Goal: Information Seeking & Learning: Find specific fact

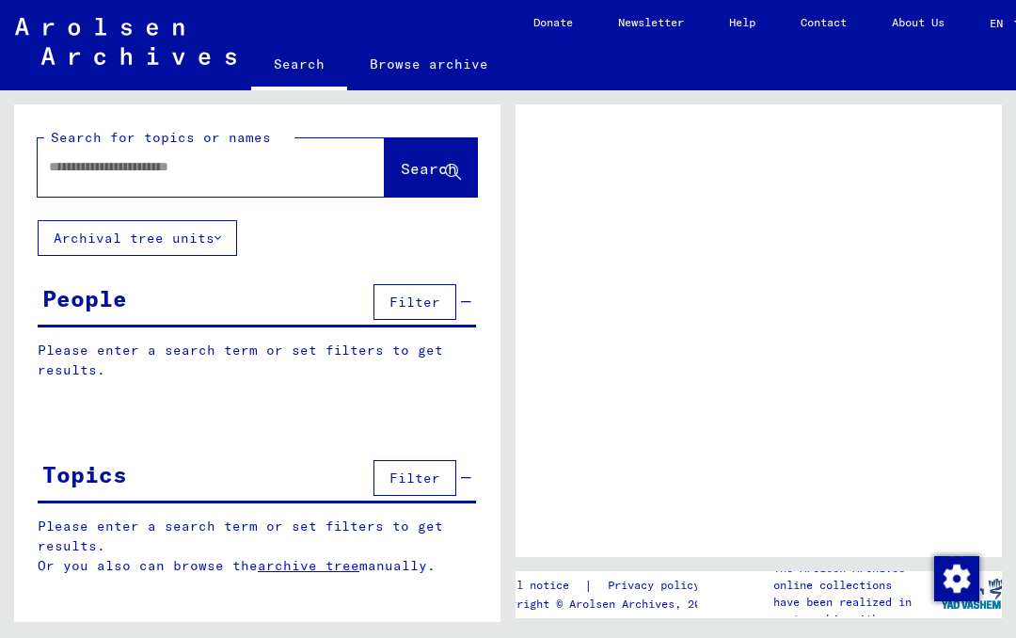
click at [144, 166] on input "text" at bounding box center [194, 167] width 291 height 20
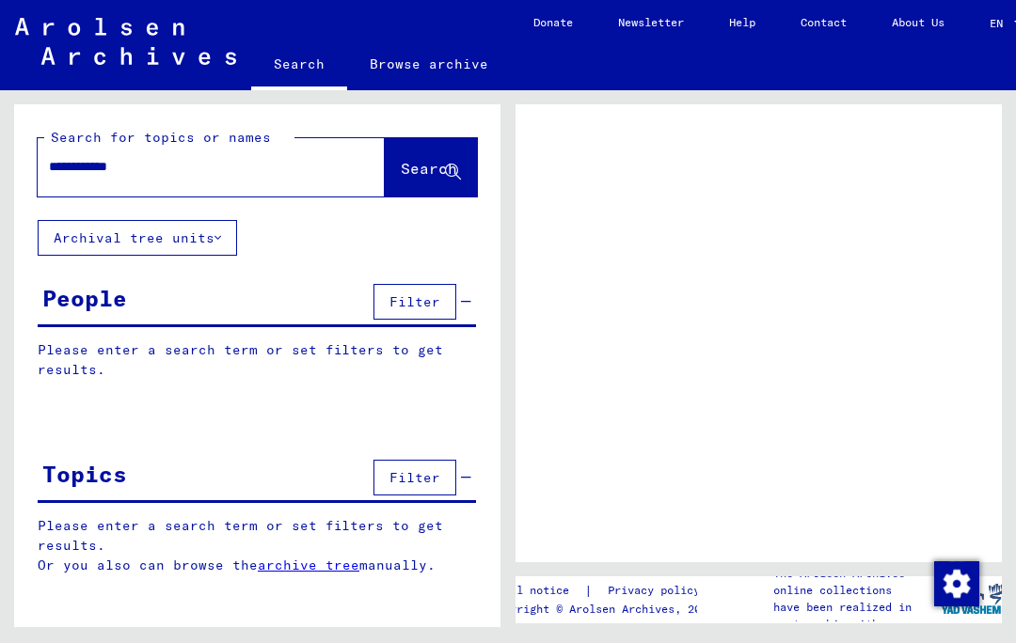
click at [417, 167] on span "Search" at bounding box center [429, 168] width 56 height 19
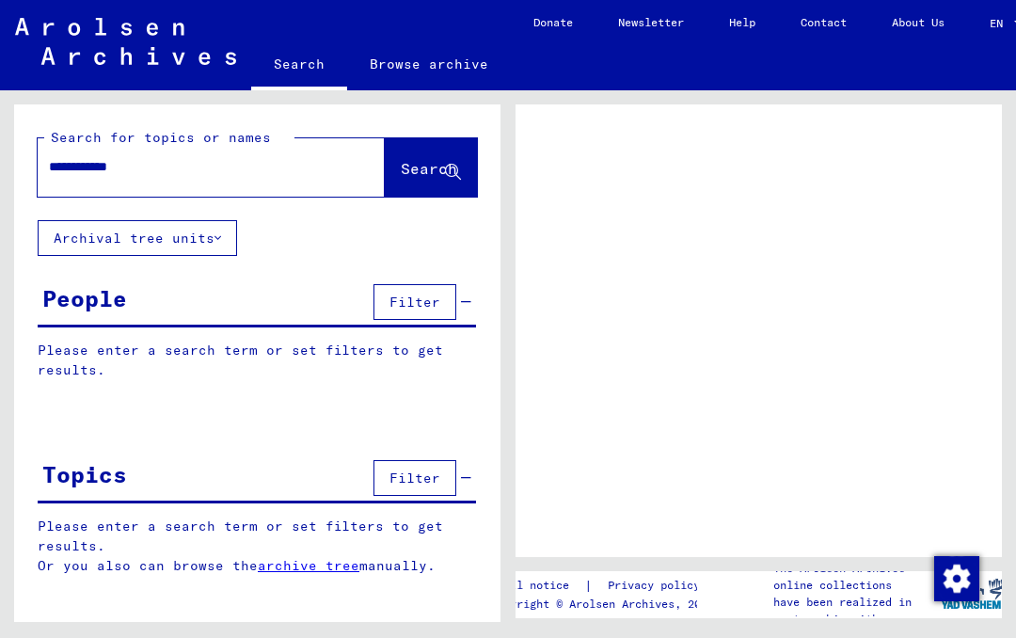
click at [421, 171] on span "Search" at bounding box center [429, 168] width 56 height 19
click at [411, 168] on span "Search" at bounding box center [429, 168] width 56 height 19
click at [413, 178] on span "Search" at bounding box center [429, 168] width 56 height 19
click at [427, 299] on span "Filter" at bounding box center [414, 302] width 51 height 17
click at [421, 303] on span "Filter" at bounding box center [414, 302] width 51 height 17
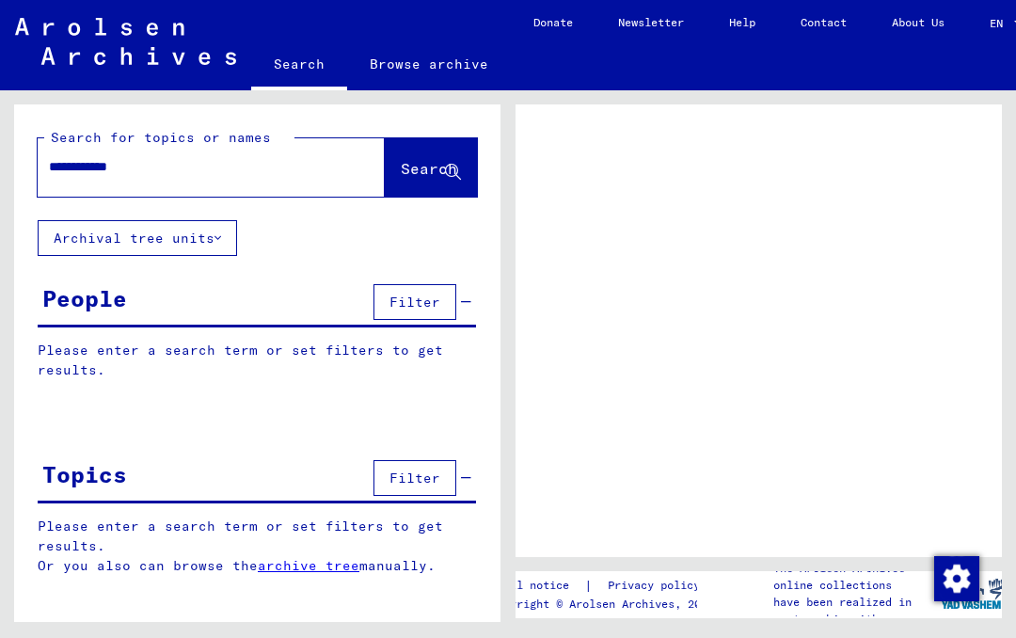
click at [426, 299] on span "Filter" at bounding box center [414, 302] width 51 height 17
click at [421, 311] on button "Filter" at bounding box center [414, 302] width 83 height 36
click at [443, 71] on link "Browse archive" at bounding box center [429, 63] width 164 height 45
click at [178, 161] on input "**********" at bounding box center [194, 167] width 291 height 20
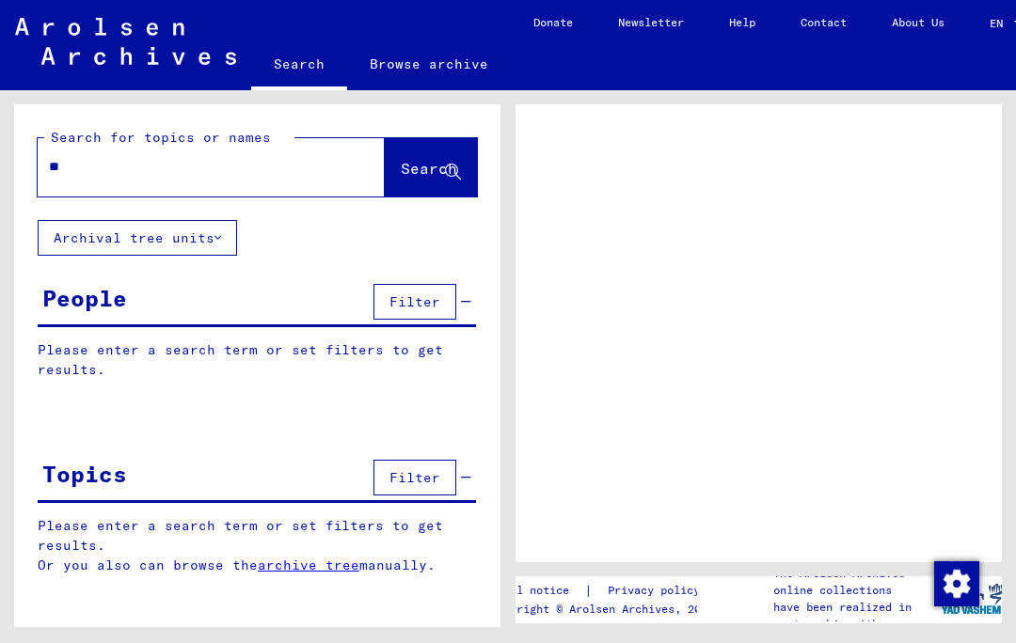
type input "*"
type input "**********"
click at [430, 159] on span "Search" at bounding box center [429, 168] width 56 height 19
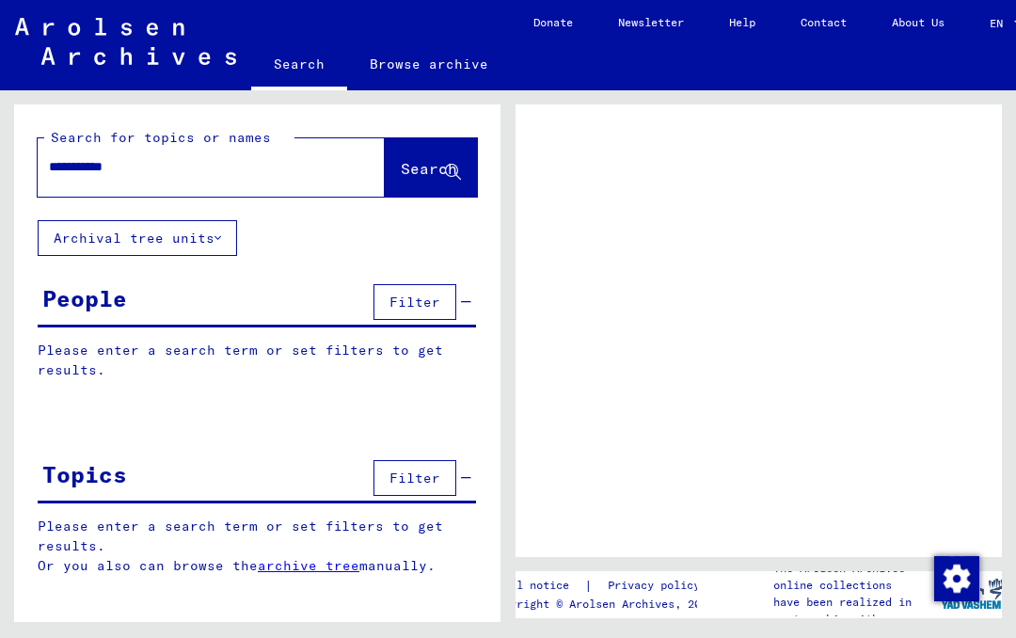
click at [407, 167] on span "Search" at bounding box center [429, 168] width 56 height 19
click at [853, 594] on p "have been realized in partnership with" at bounding box center [856, 611] width 167 height 34
click at [877, 606] on p "have been realized in partnership with" at bounding box center [856, 611] width 167 height 34
click at [969, 584] on img "button" at bounding box center [956, 578] width 45 height 45
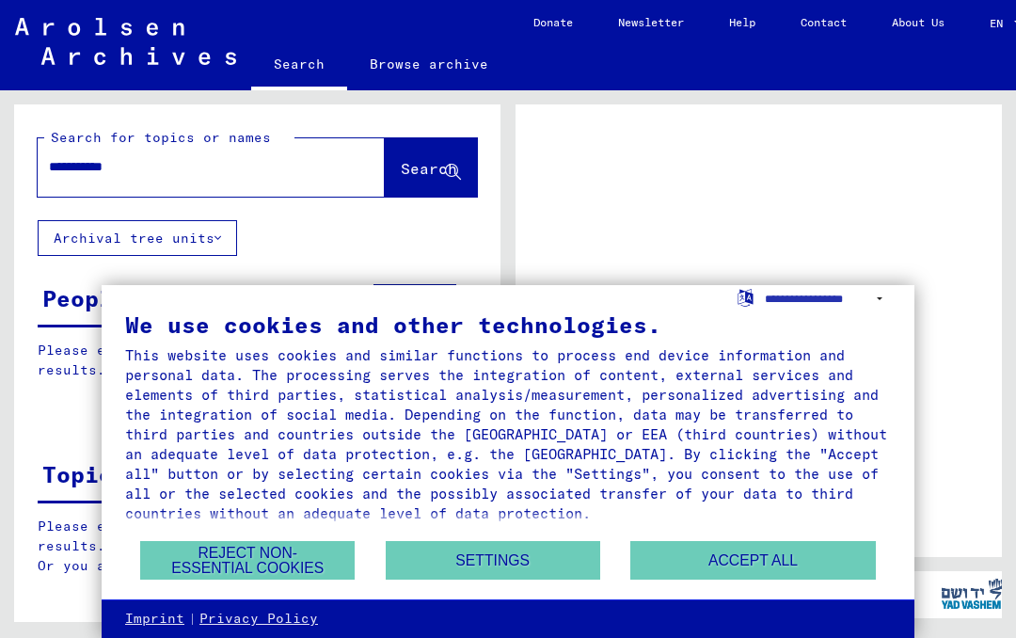
click at [762, 560] on button "Accept all" at bounding box center [752, 560] width 245 height 39
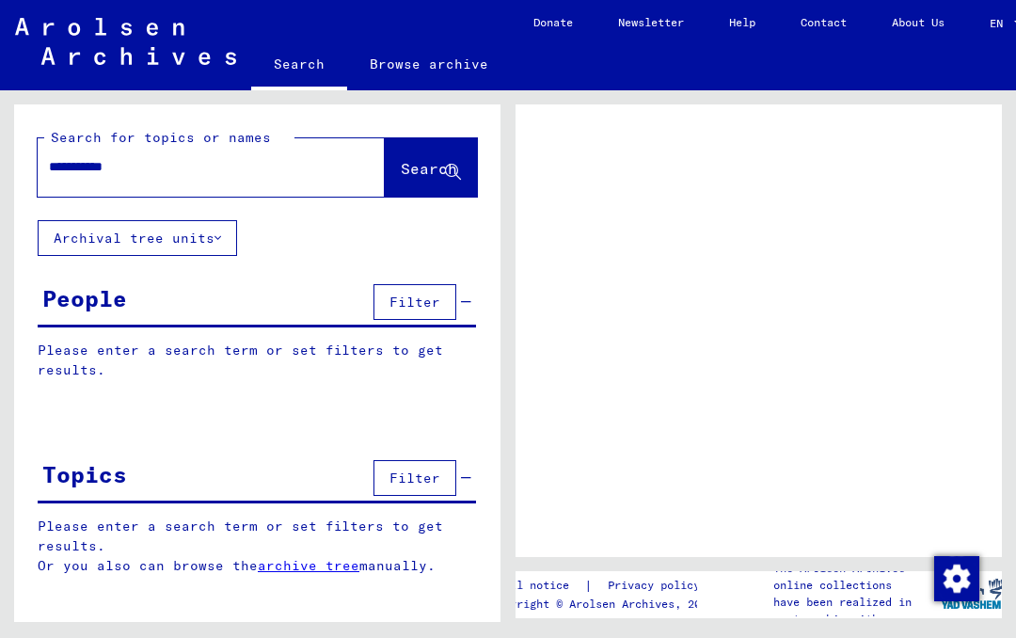
click at [412, 172] on span "Search" at bounding box center [429, 168] width 56 height 19
click at [414, 167] on span "Search" at bounding box center [429, 168] width 56 height 19
click at [438, 158] on button "Search" at bounding box center [431, 167] width 92 height 58
click at [435, 165] on span "Search" at bounding box center [429, 168] width 56 height 19
click at [429, 167] on span "Search" at bounding box center [429, 168] width 56 height 19
